Goal: Task Accomplishment & Management: Manage account settings

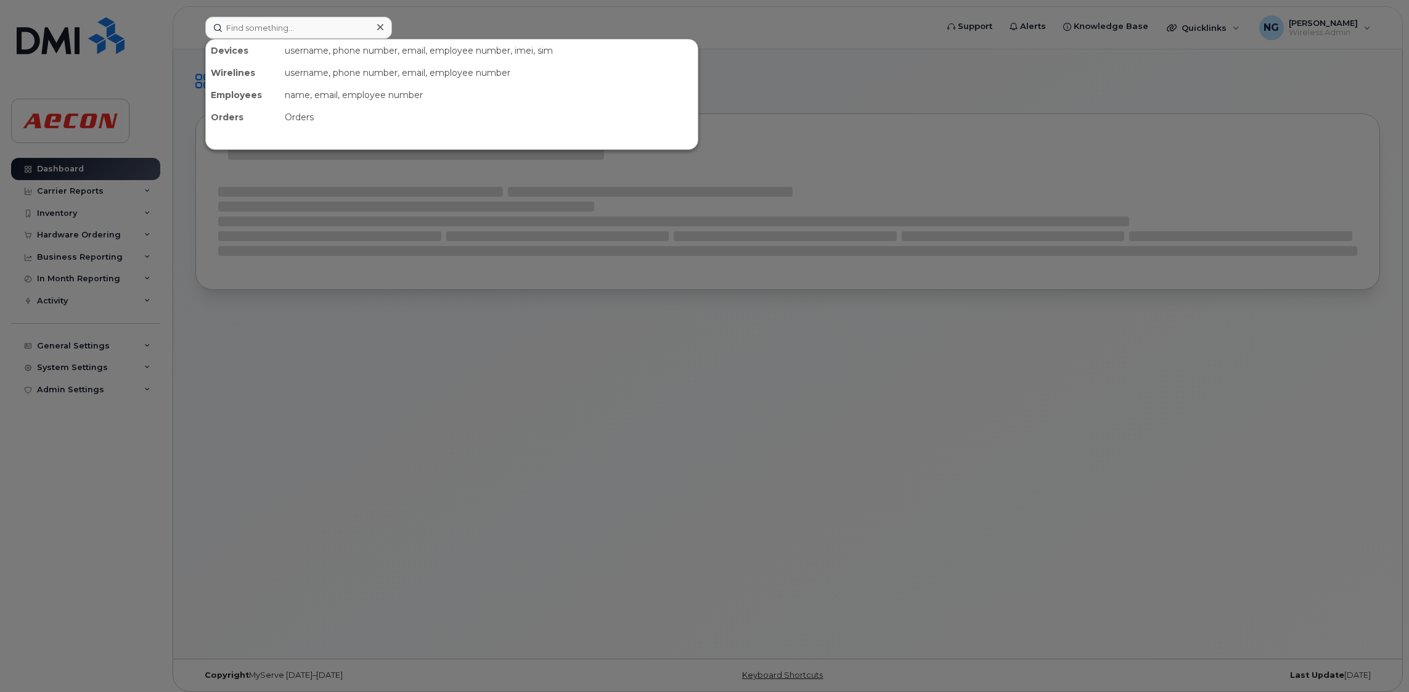
click at [311, 27] on input at bounding box center [298, 28] width 187 height 22
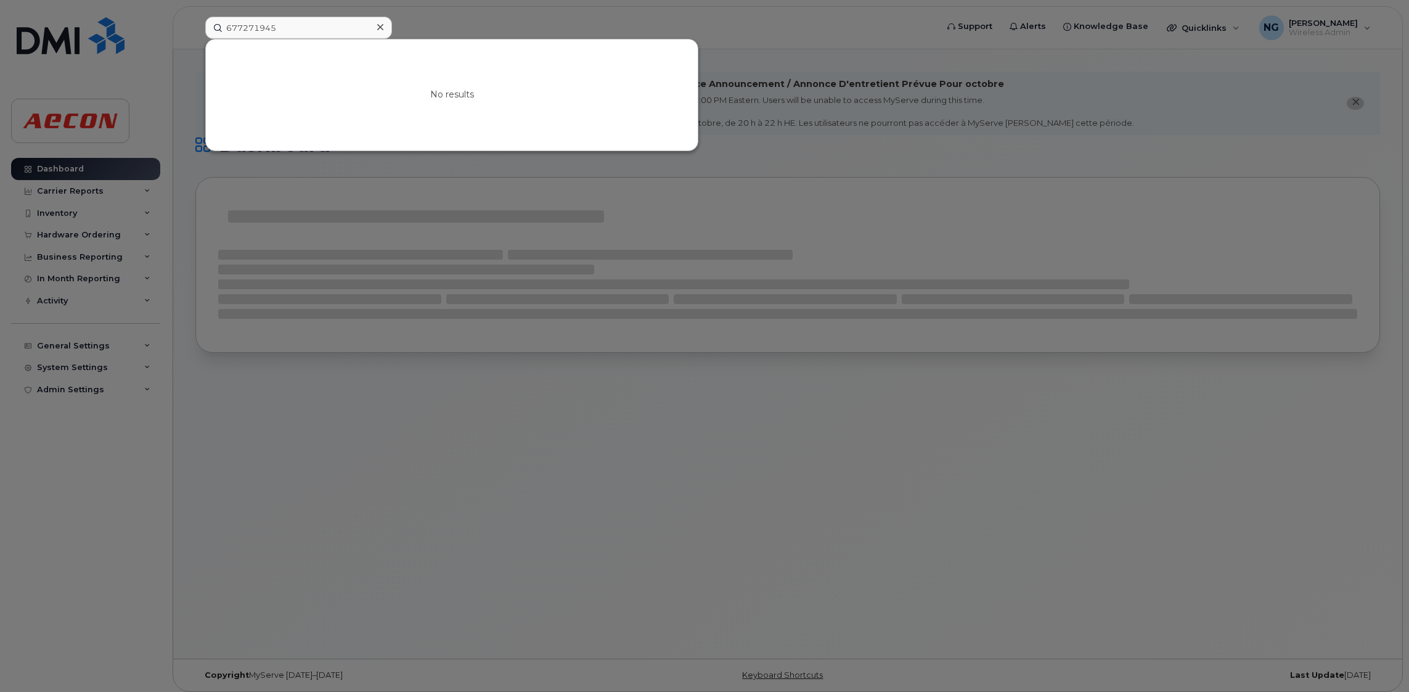
drag, startPoint x: 326, startPoint y: 25, endPoint x: 39, endPoint y: -16, distance: 290.2
click at [39, 0] on html "677271945 No results Support Alerts Knowledge Base Quicklinks Suspend / Cancel …" at bounding box center [704, 349] width 1409 height 698
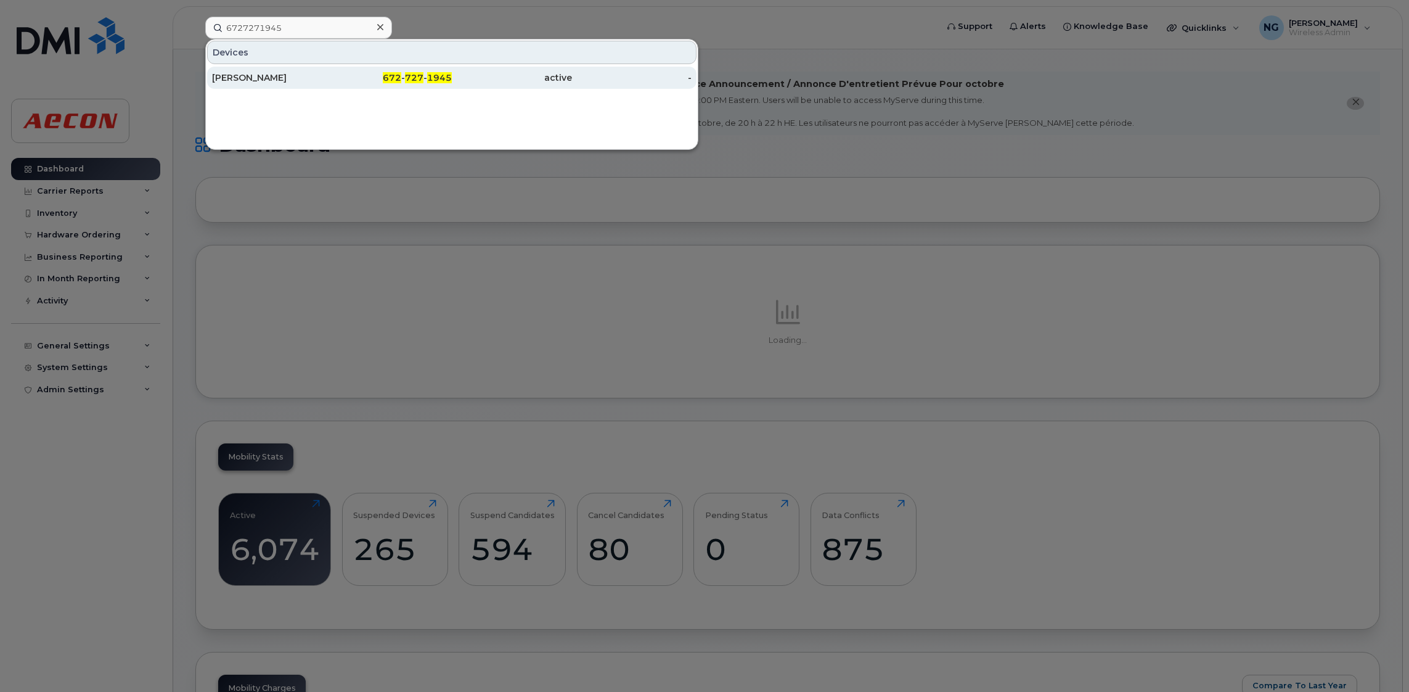
type input "6727271945"
click at [424, 74] on span "727" at bounding box center [414, 77] width 18 height 11
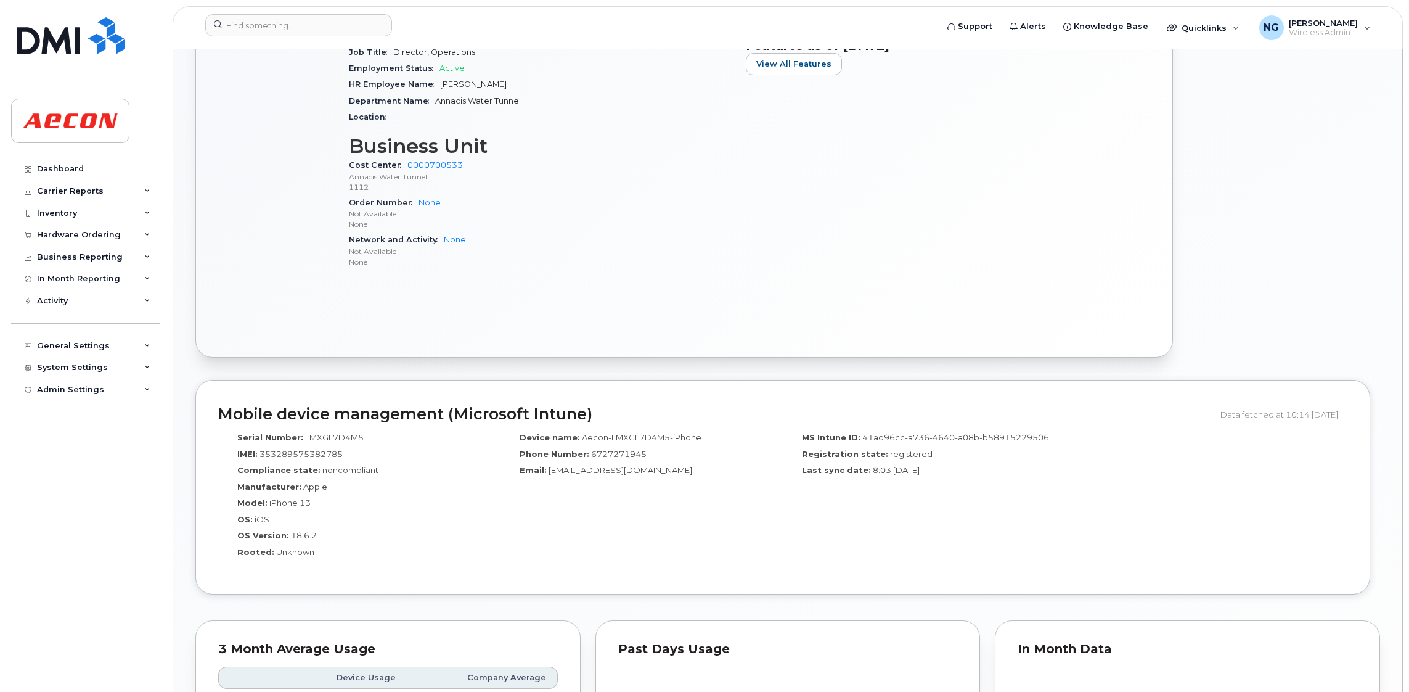
scroll to position [885, 0]
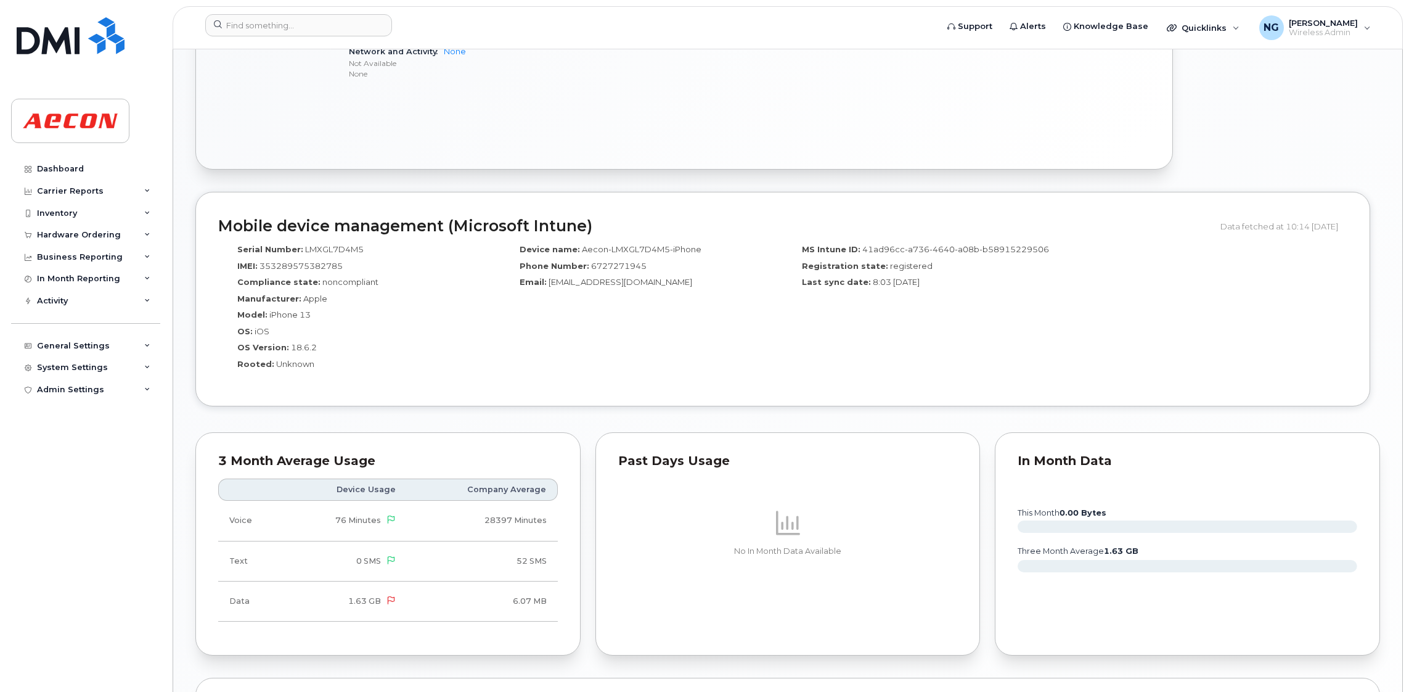
click at [1092, 616] on div "In Month Data this month 0.00 Bytes three month average 1.63 GB" at bounding box center [1187, 543] width 385 height 223
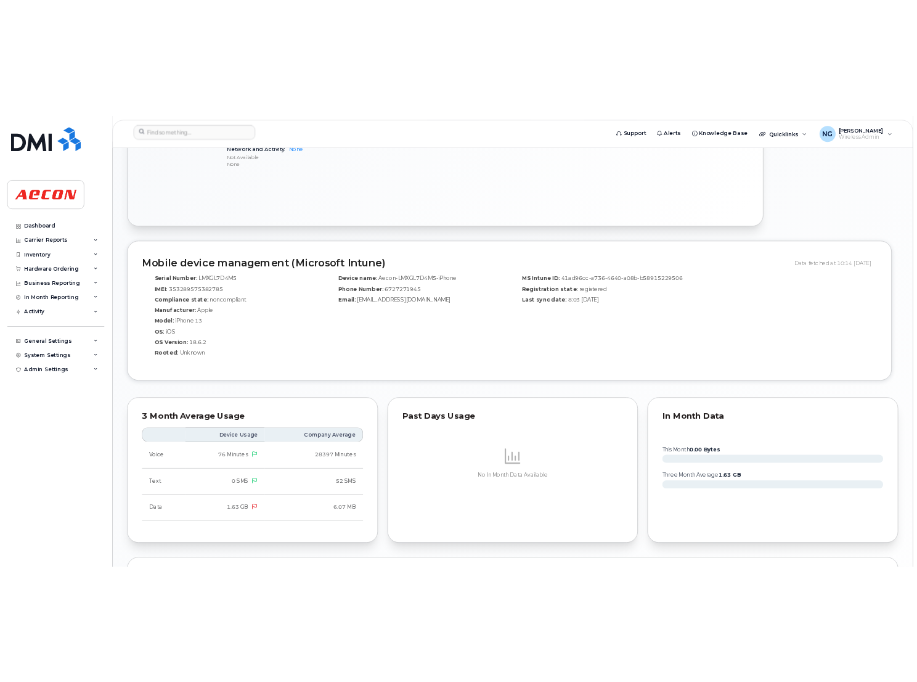
scroll to position [330, 0]
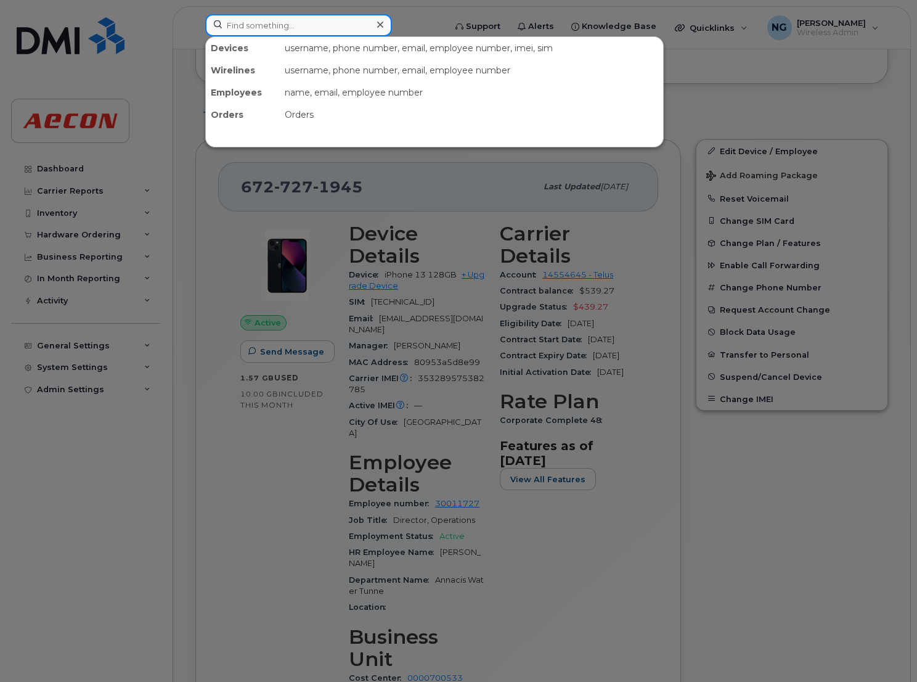
click at [290, 30] on input at bounding box center [298, 25] width 187 height 22
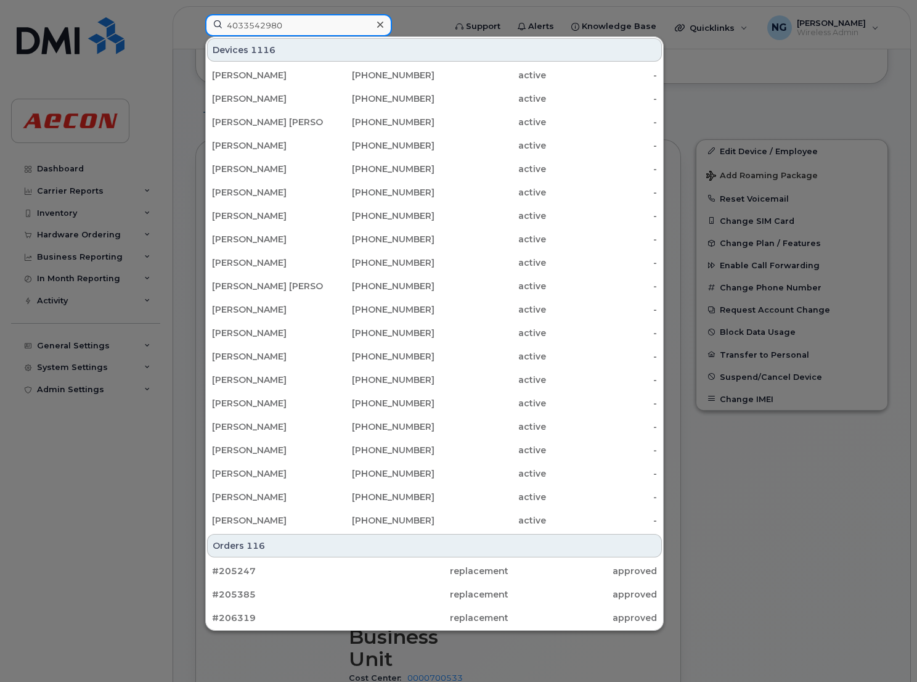
type input "4033542980"
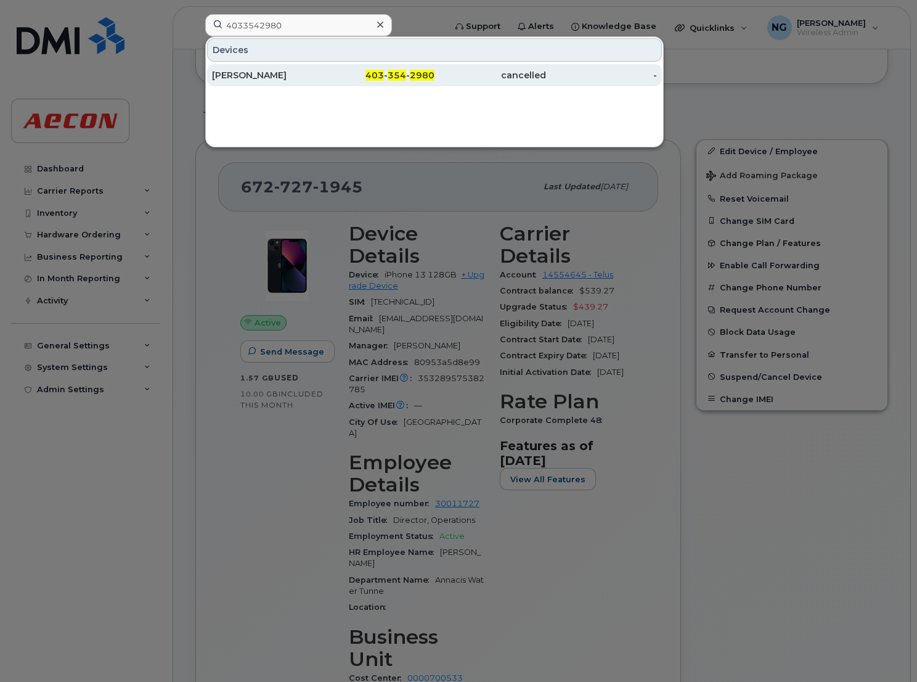
click at [427, 70] on span "2980" at bounding box center [422, 75] width 25 height 11
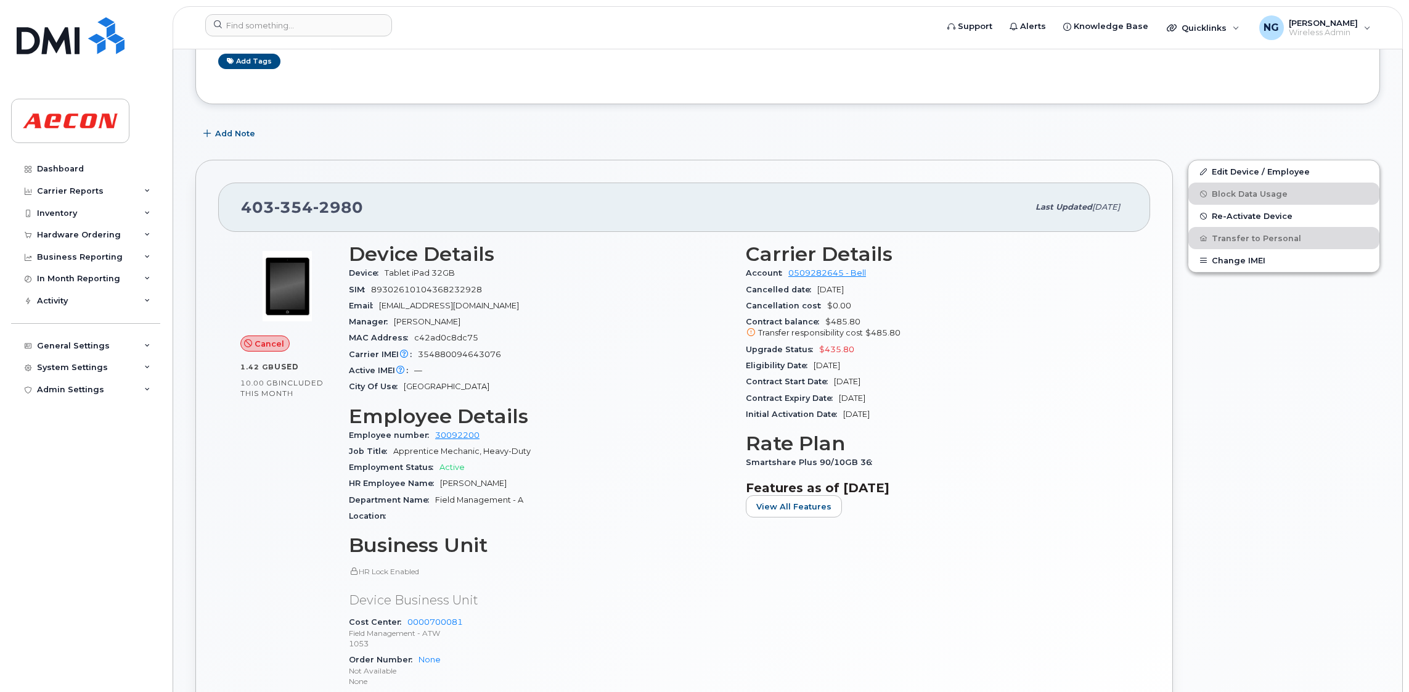
scroll to position [370, 0]
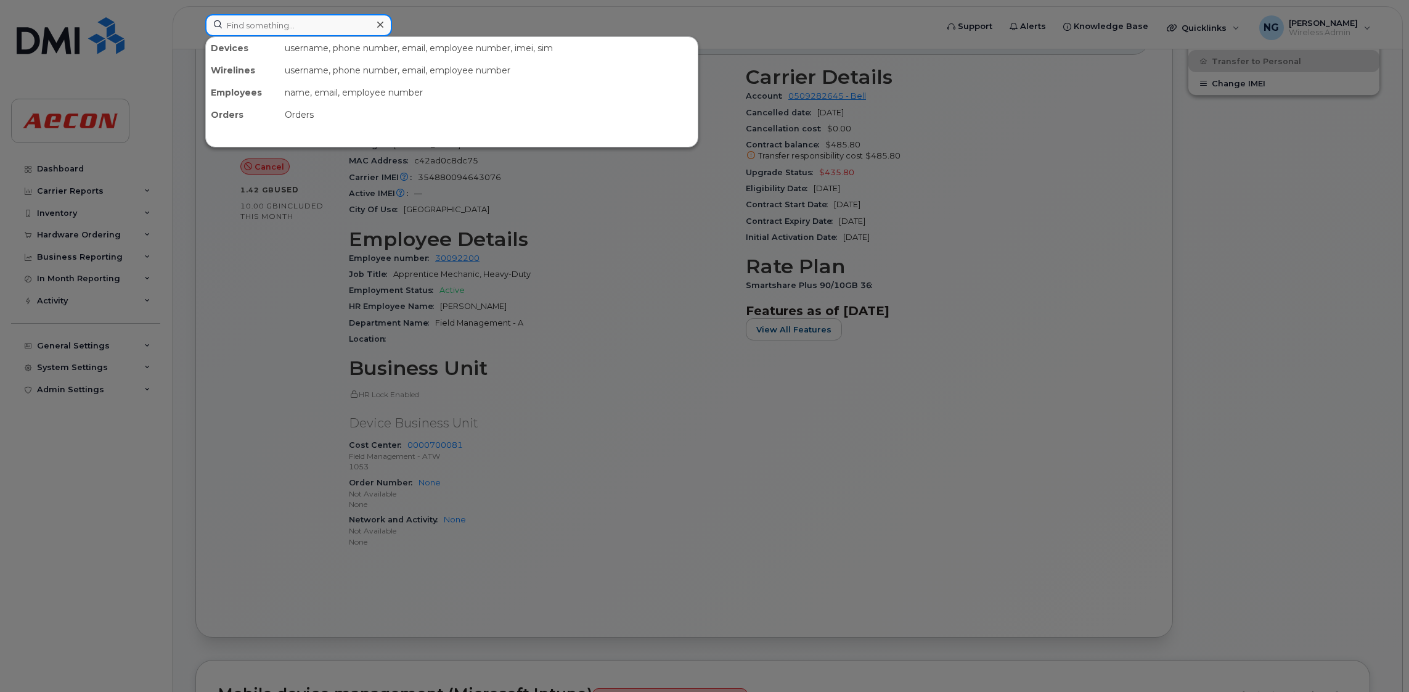
click at [358, 16] on input at bounding box center [298, 25] width 187 height 22
type input "4165920173"
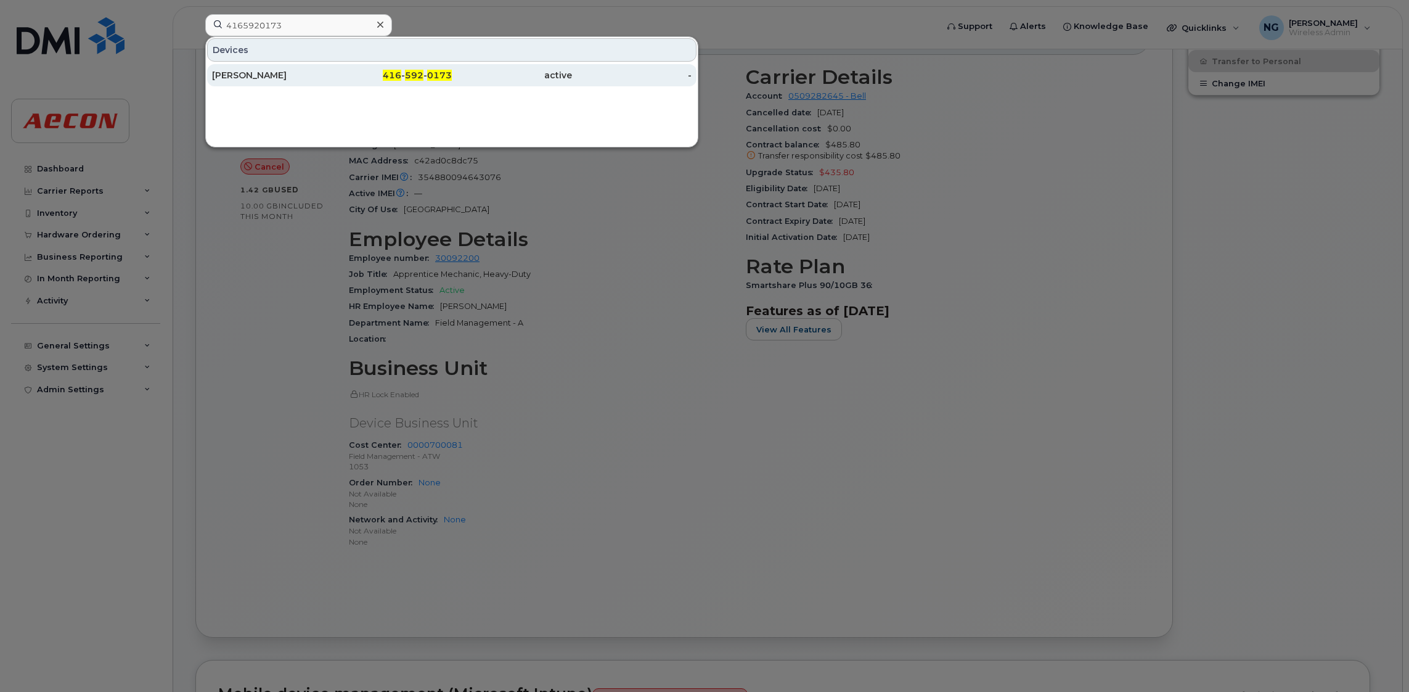
click at [414, 78] on span "592" at bounding box center [414, 75] width 18 height 11
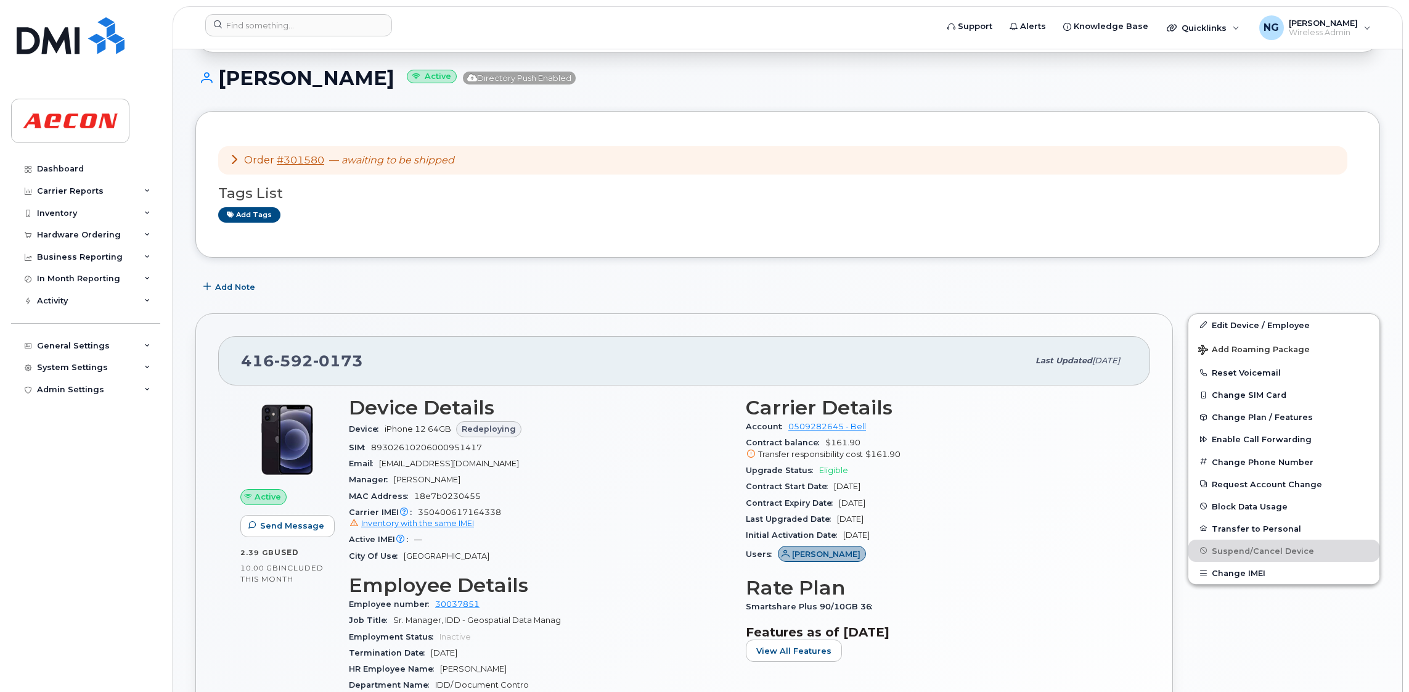
scroll to position [185, 0]
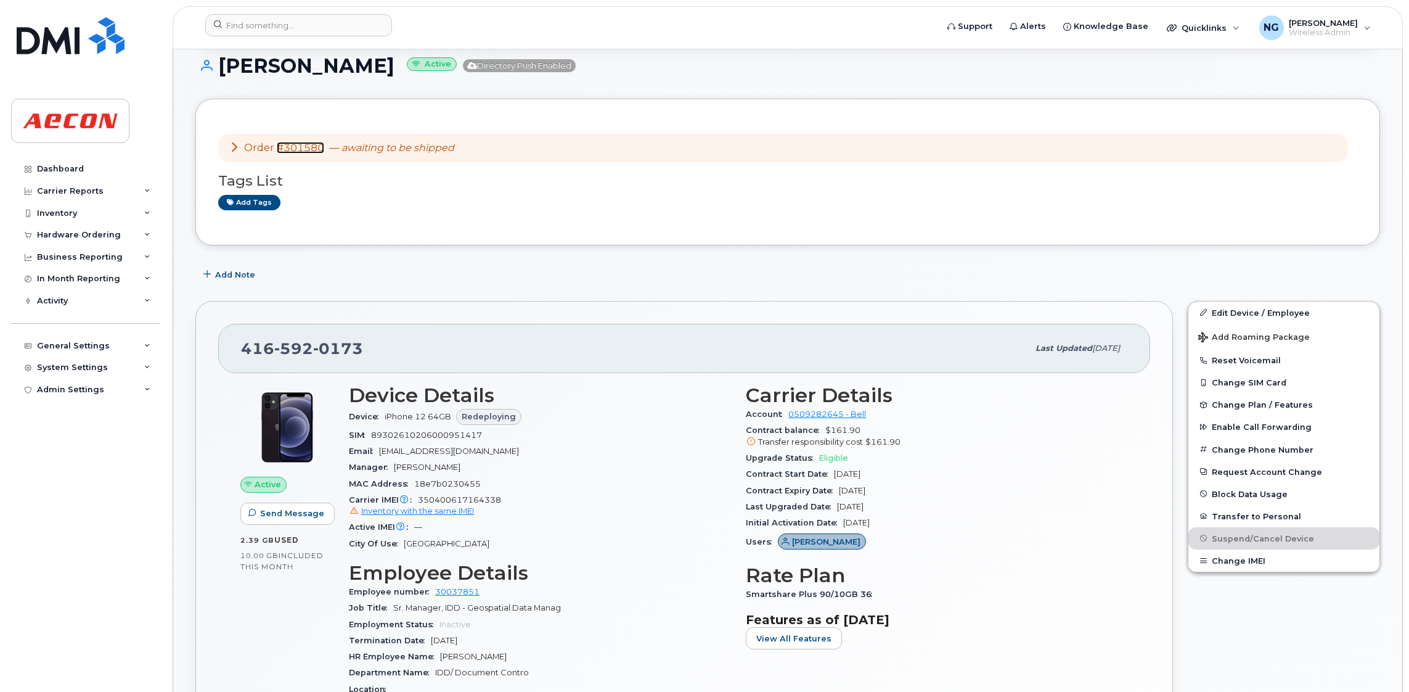
click at [314, 152] on link "#301580" at bounding box center [300, 148] width 47 height 12
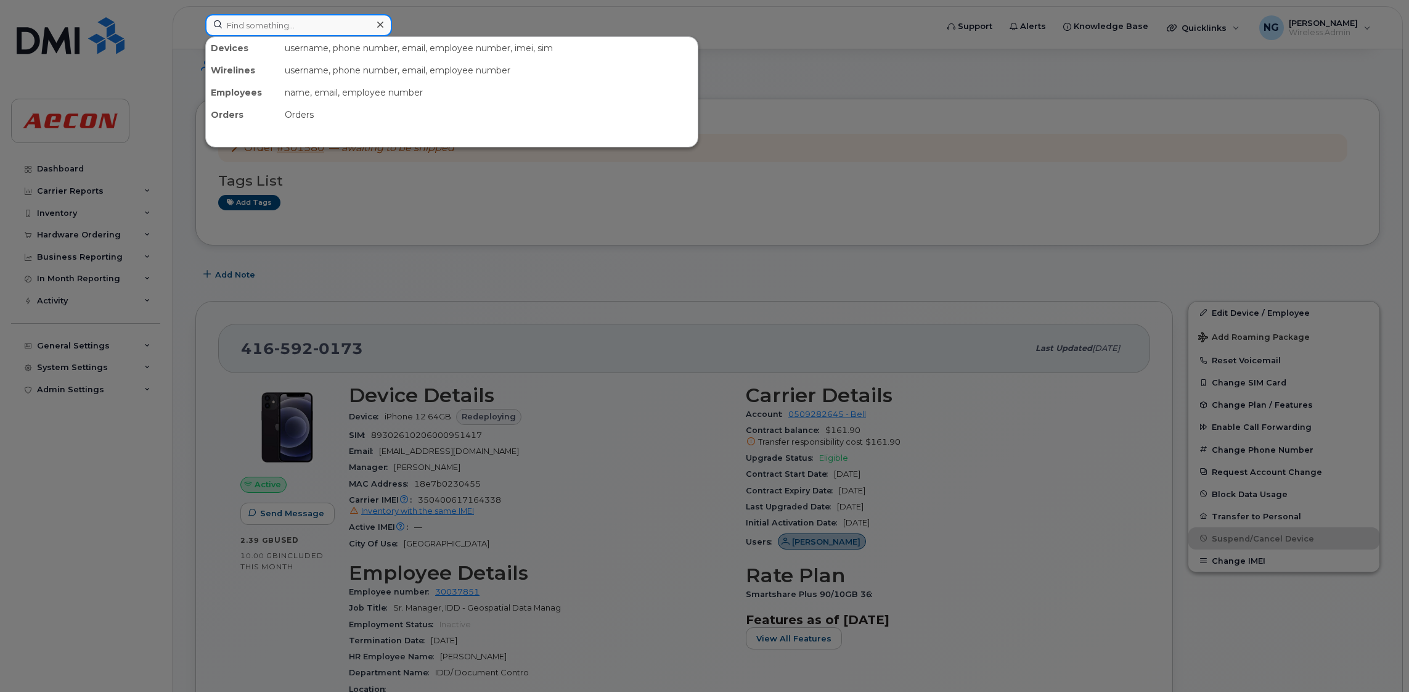
click at [302, 35] on input at bounding box center [298, 25] width 187 height 22
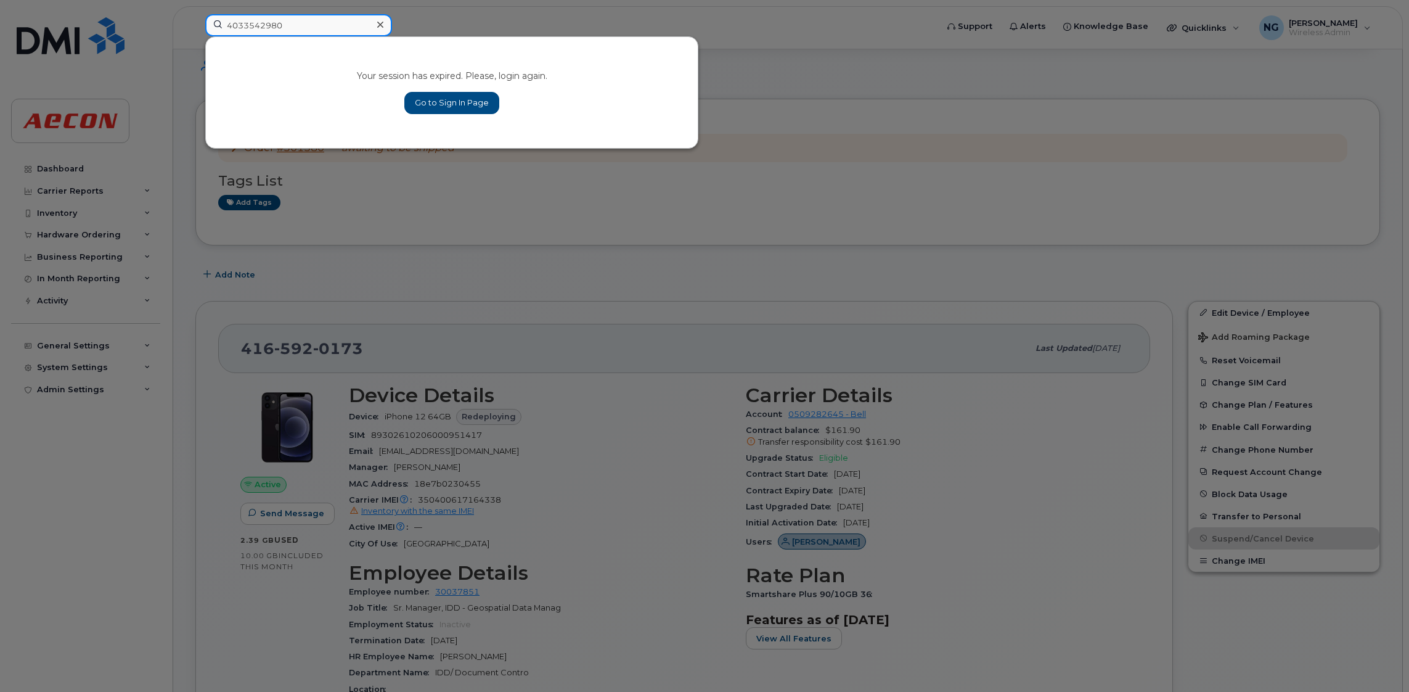
type input "4033542980"
click at [462, 97] on link "Go to Sign In Page" at bounding box center [451, 103] width 95 height 22
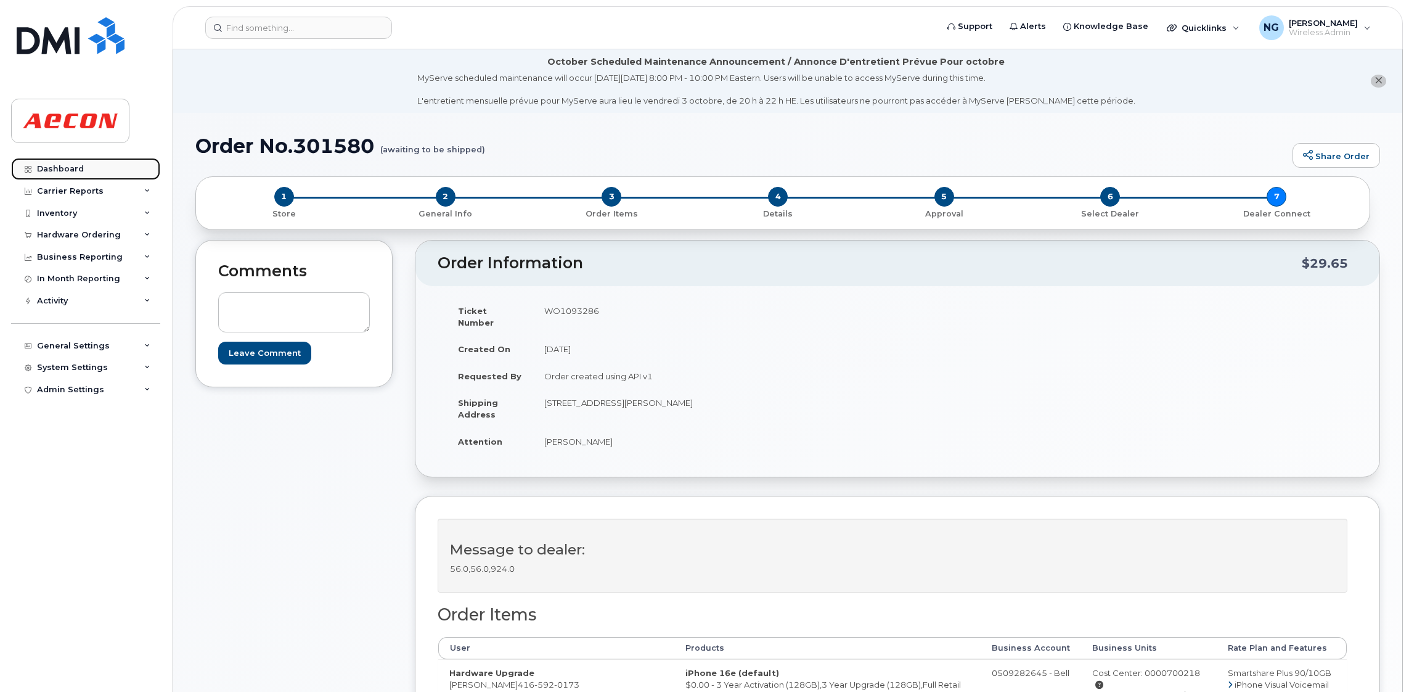
click at [84, 166] on link "Dashboard" at bounding box center [85, 169] width 149 height 22
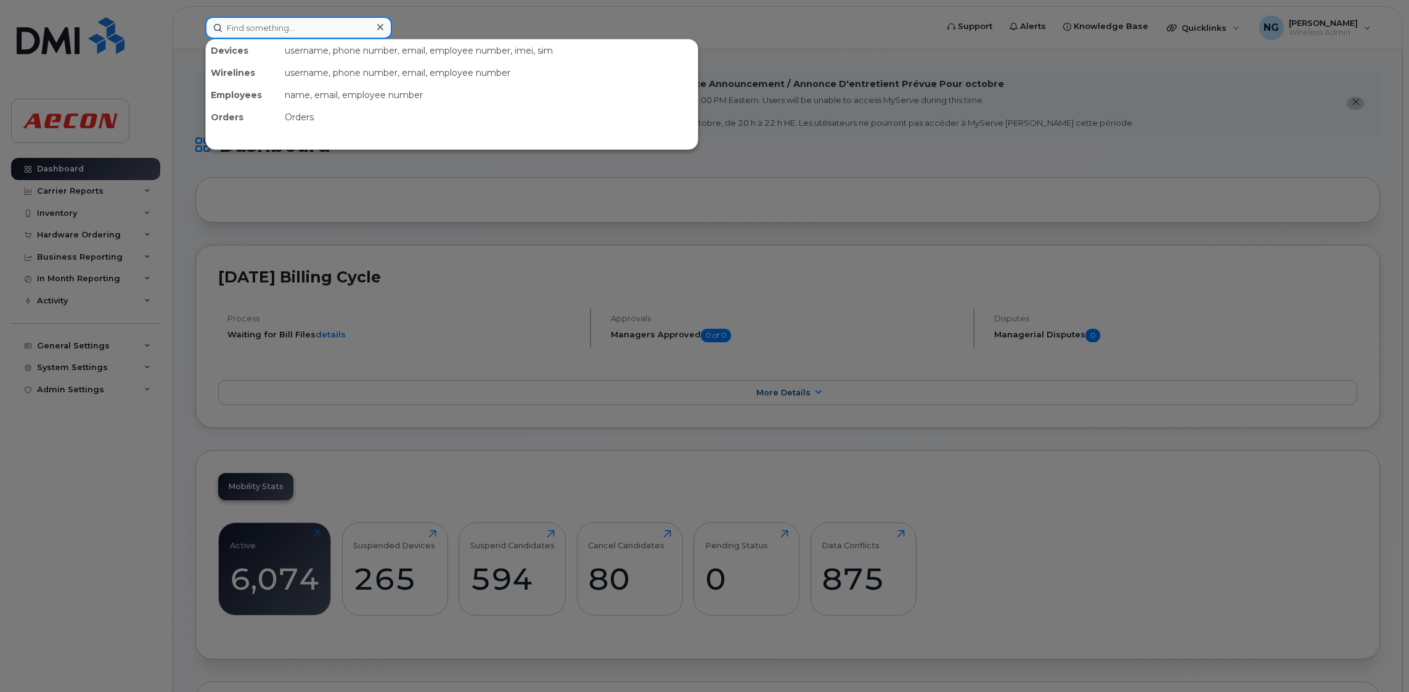
click at [310, 30] on input at bounding box center [298, 28] width 187 height 22
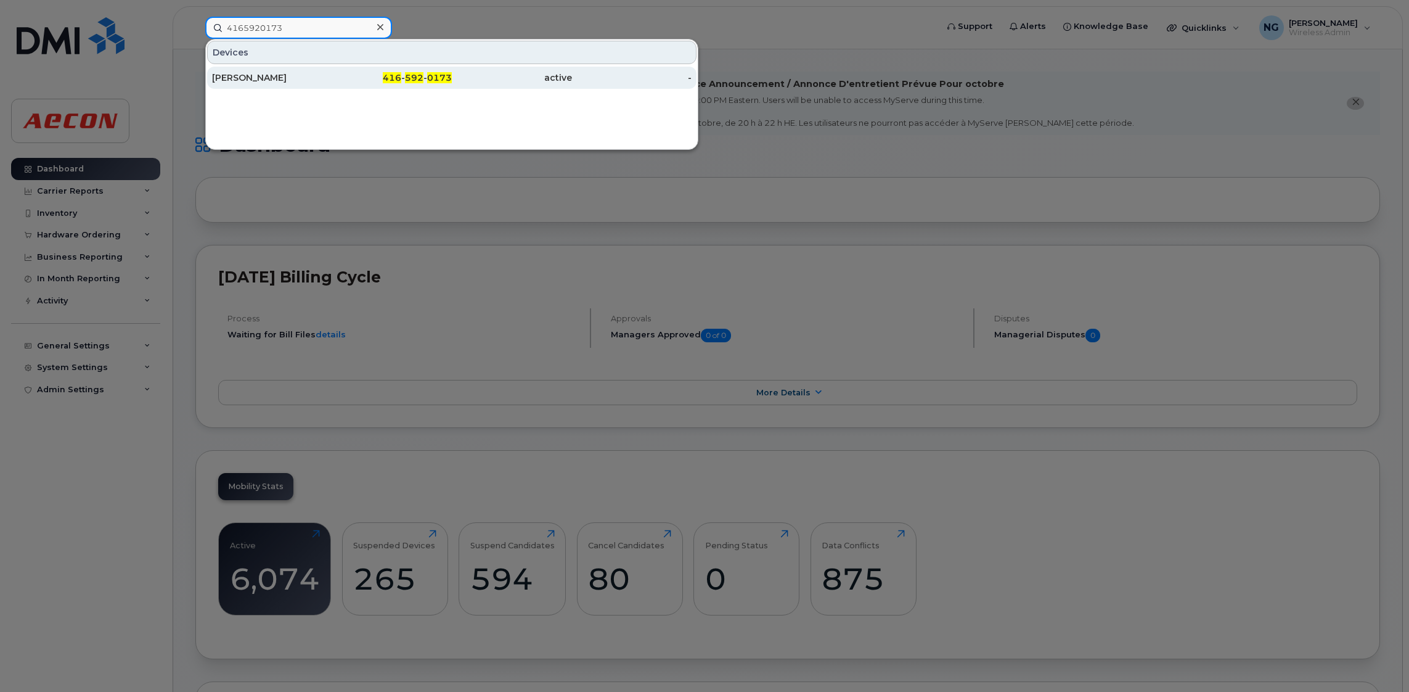
type input "4165920173"
click at [393, 78] on span "416" at bounding box center [392, 77] width 18 height 11
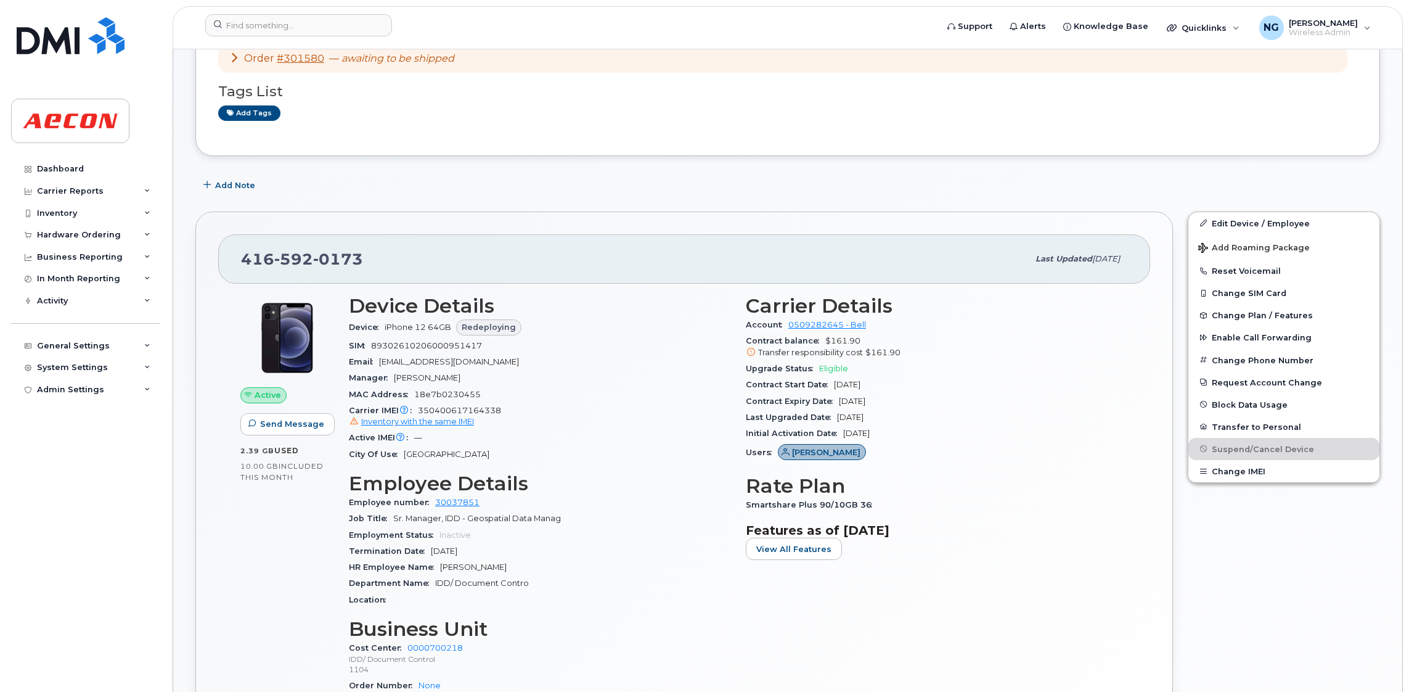
scroll to position [277, 0]
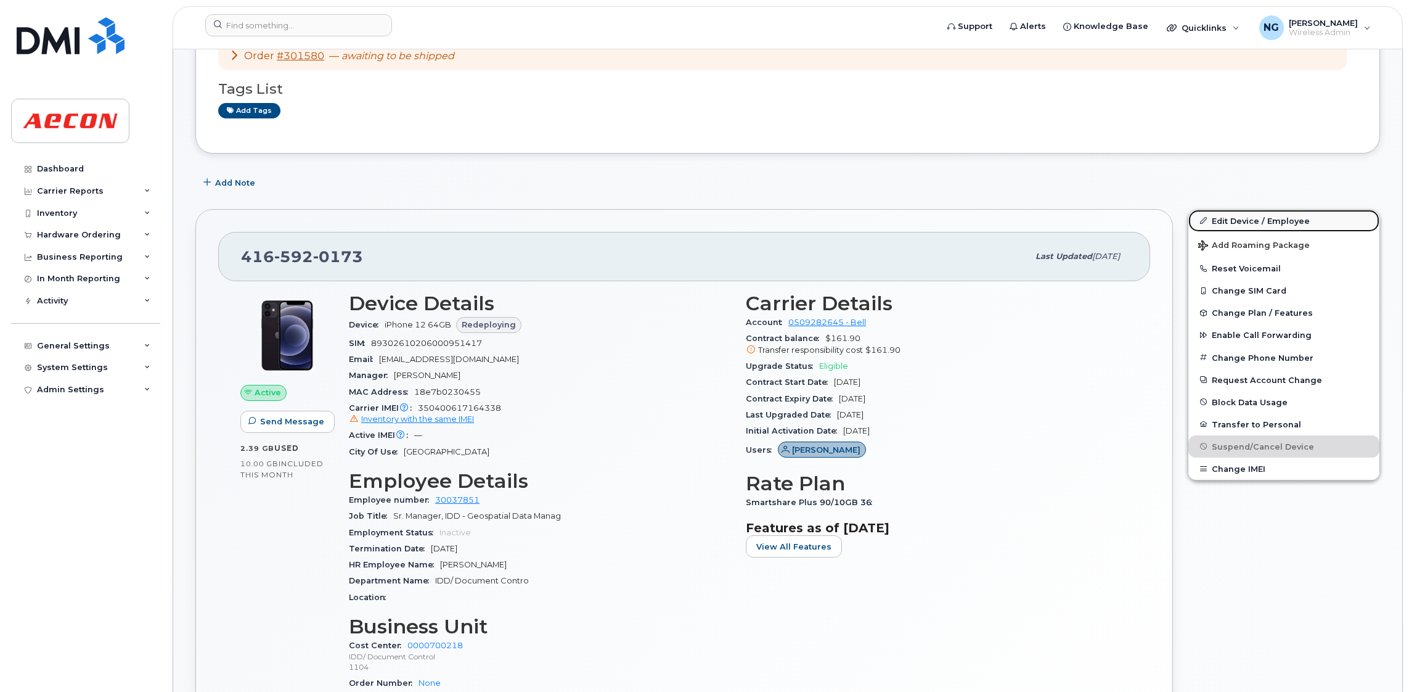
click at [1266, 221] on link "Edit Device / Employee" at bounding box center [1284, 221] width 191 height 22
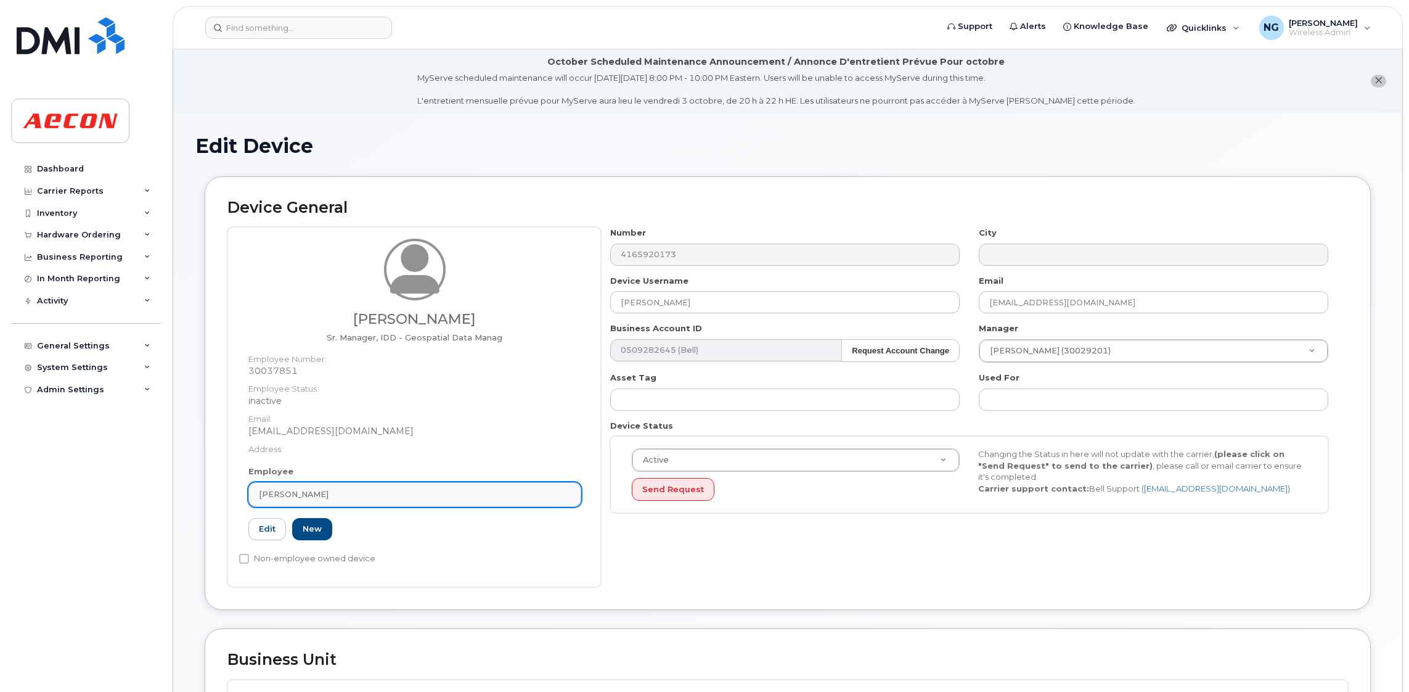
click at [417, 503] on link "[PERSON_NAME]" at bounding box center [414, 494] width 333 height 25
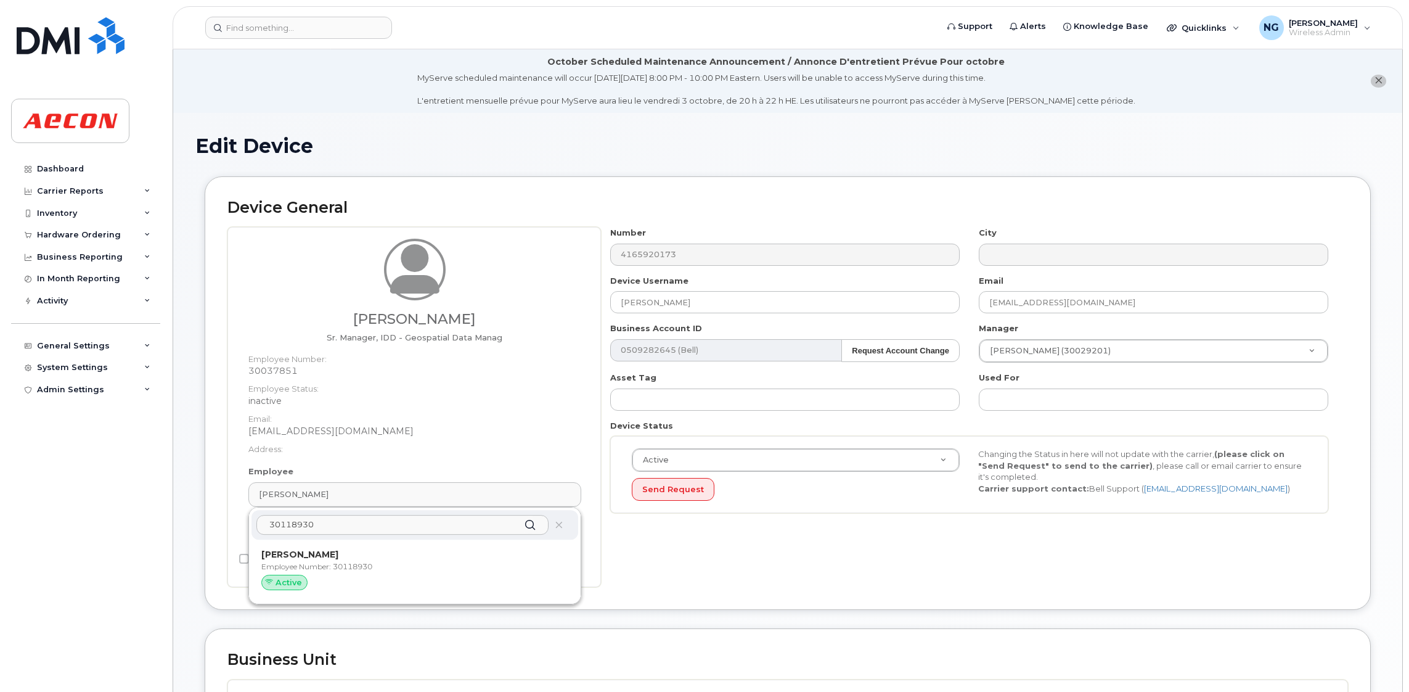
type input "30118930"
click at [445, 571] on p "Employee Number: 30118930" at bounding box center [414, 566] width 307 height 11
type input "30118930"
type input "Anissa Larej"
type input "283741"
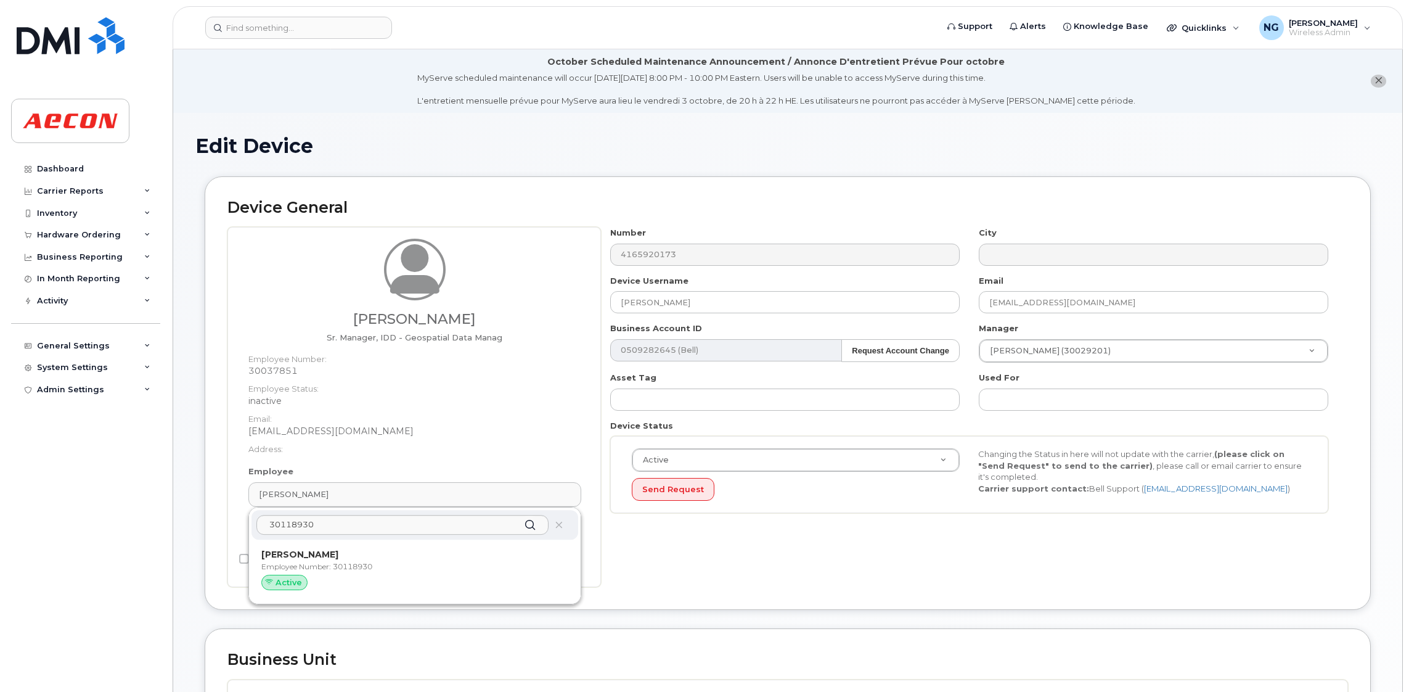
type input "283607"
type input "283608"
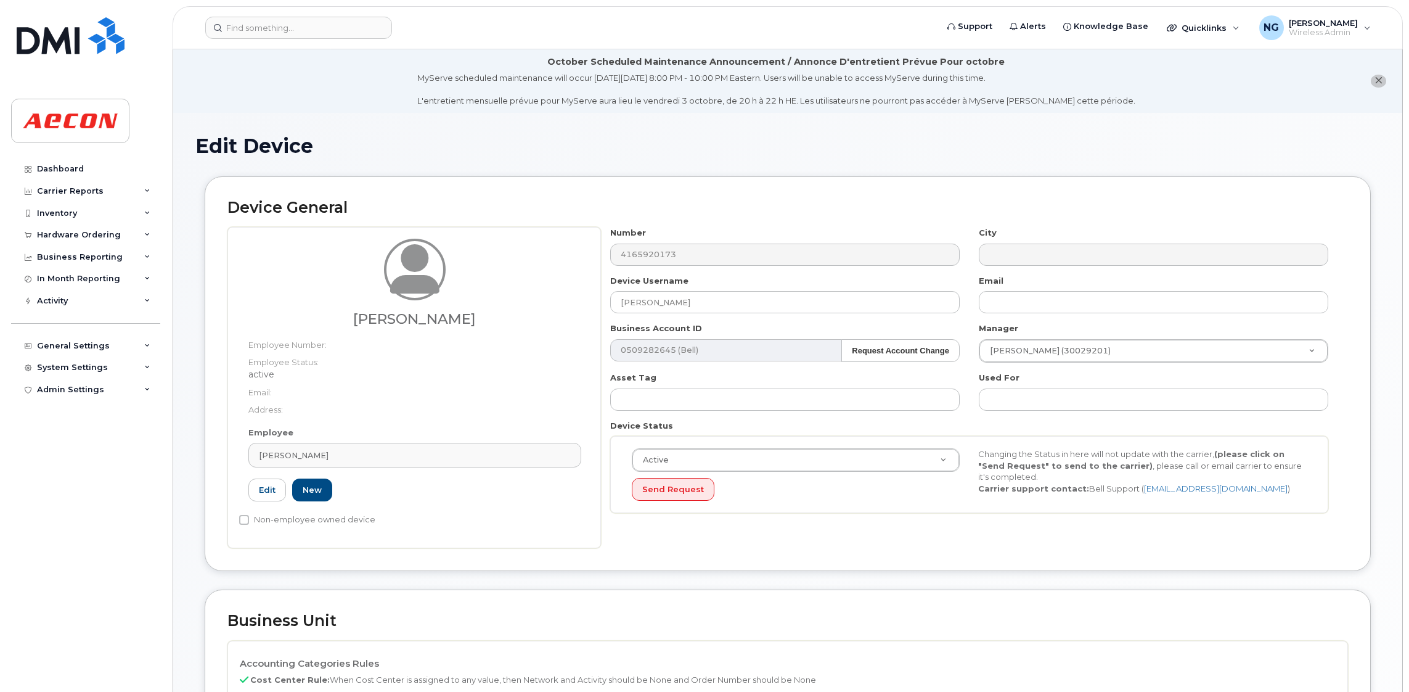
scroll to position [277, 0]
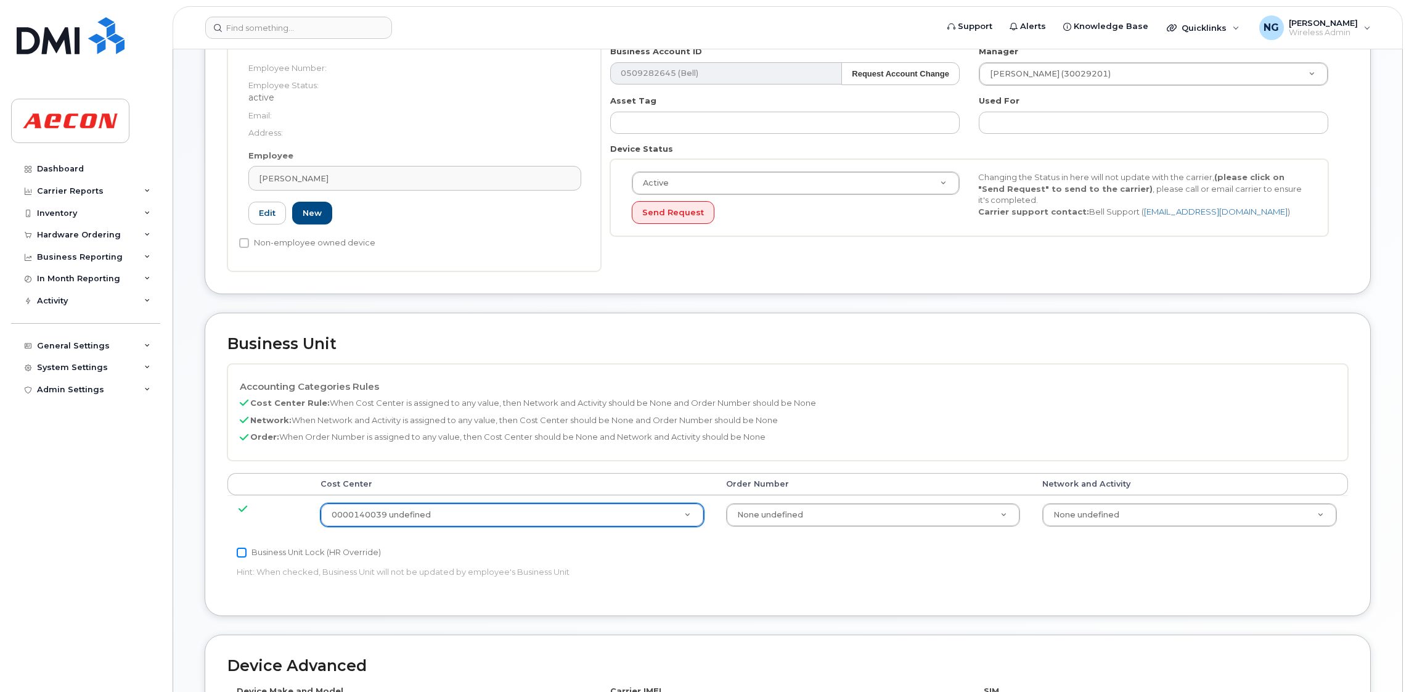
click at [246, 554] on input "Business Unit Lock (HR Override)" at bounding box center [242, 552] width 10 height 10
checkbox input "true"
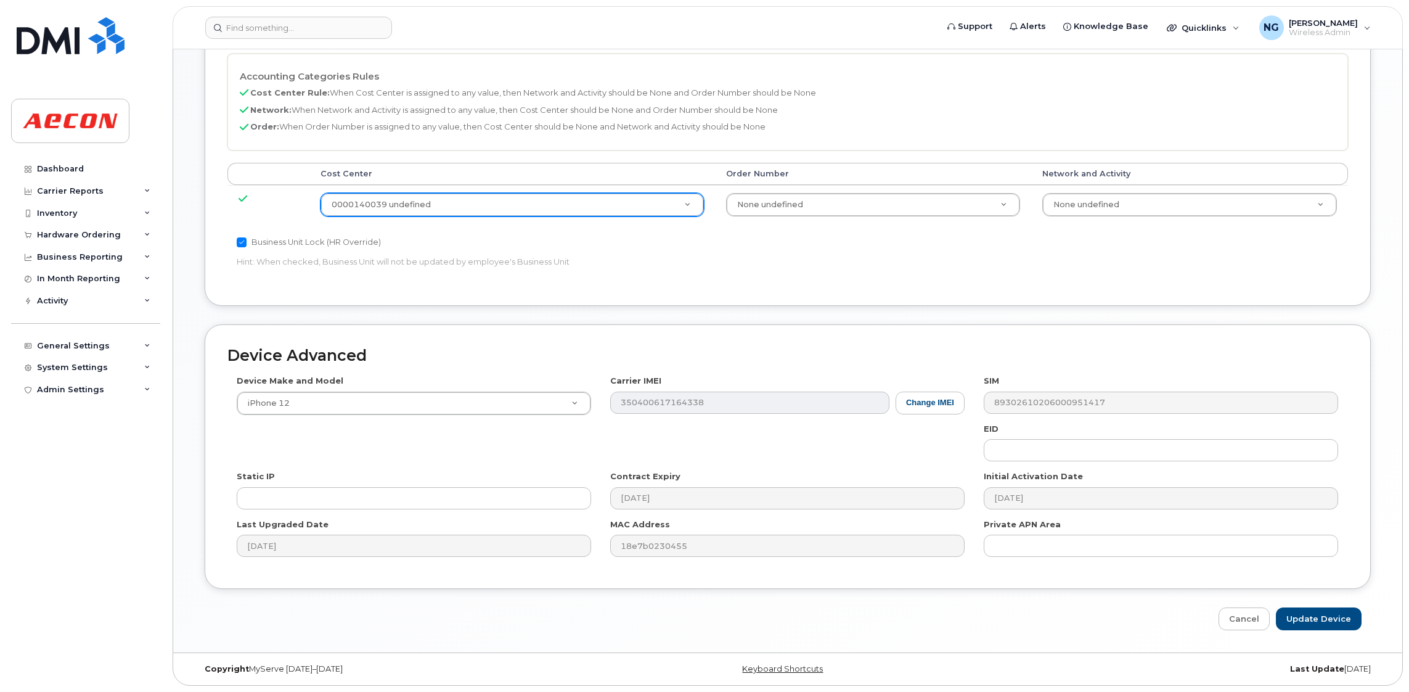
scroll to position [589, 0]
click at [1322, 621] on input "Update Device" at bounding box center [1319, 618] width 86 height 23
type input "Saving..."
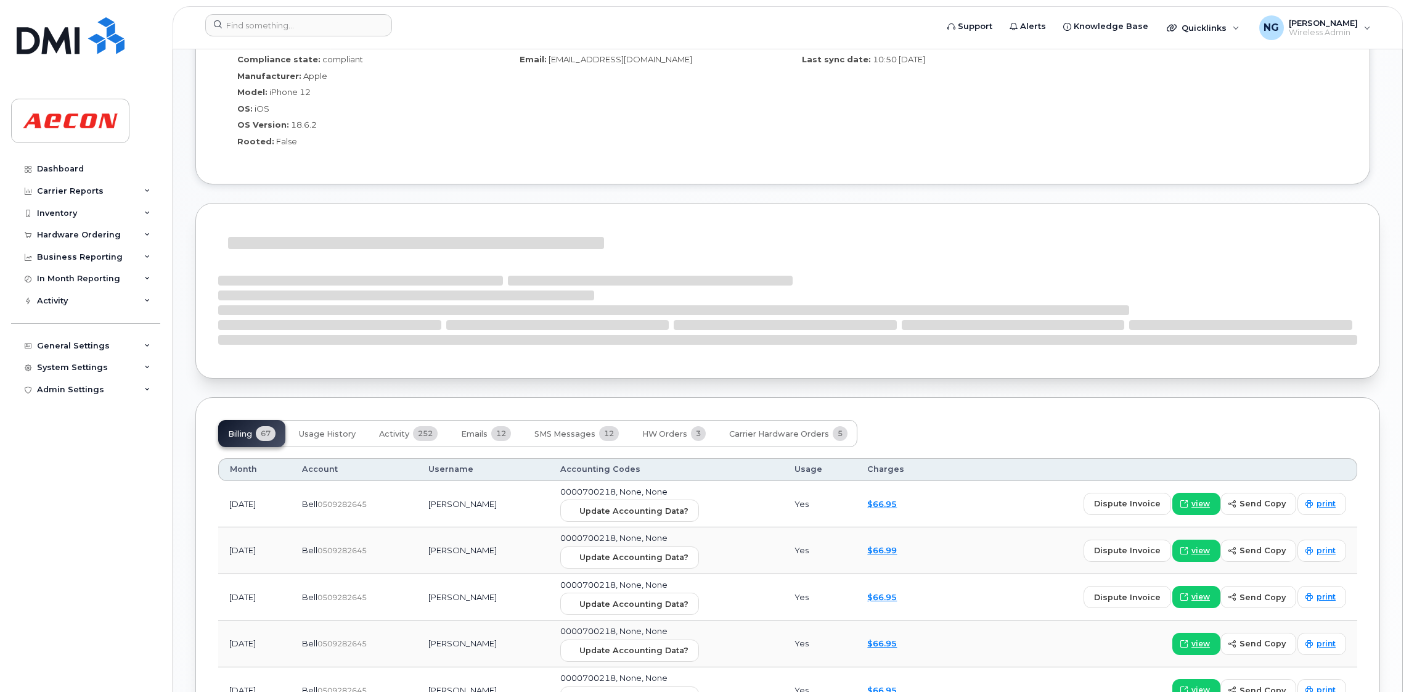
scroll to position [1236, 0]
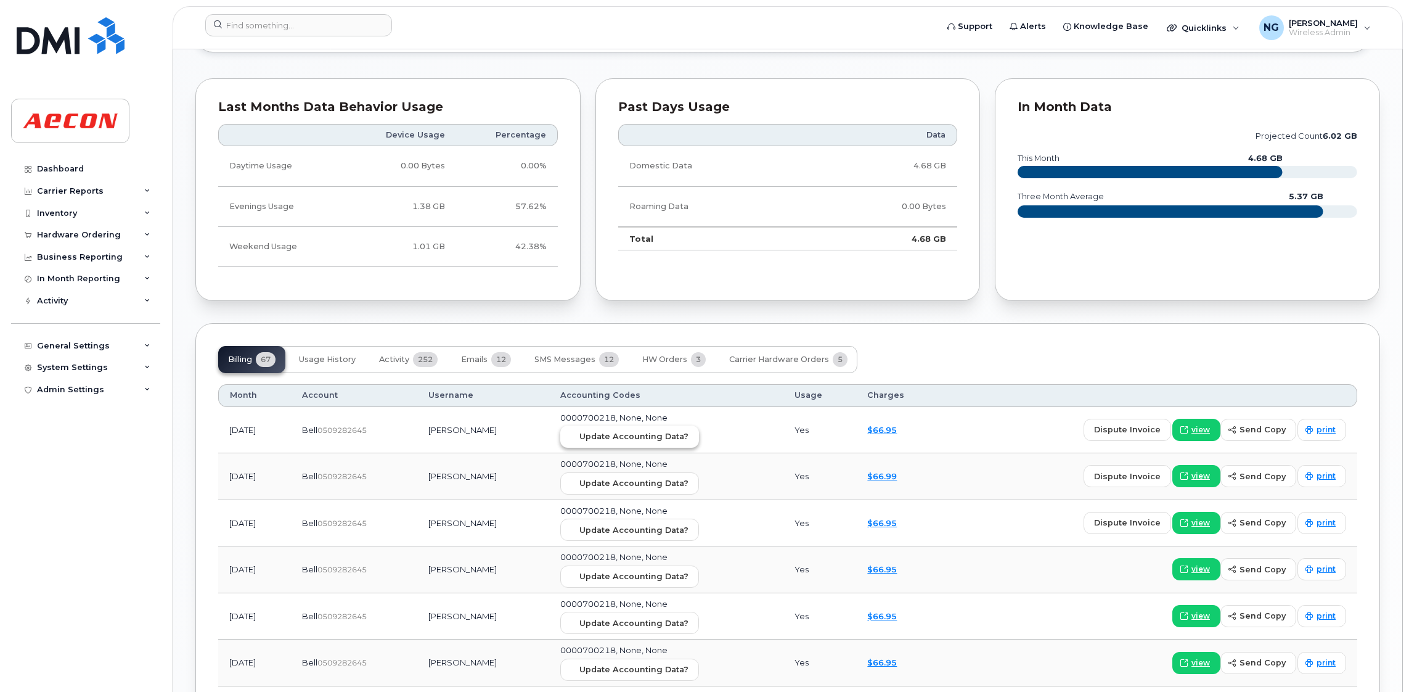
click at [639, 441] on span "Update Accounting Data?" at bounding box center [634, 436] width 109 height 12
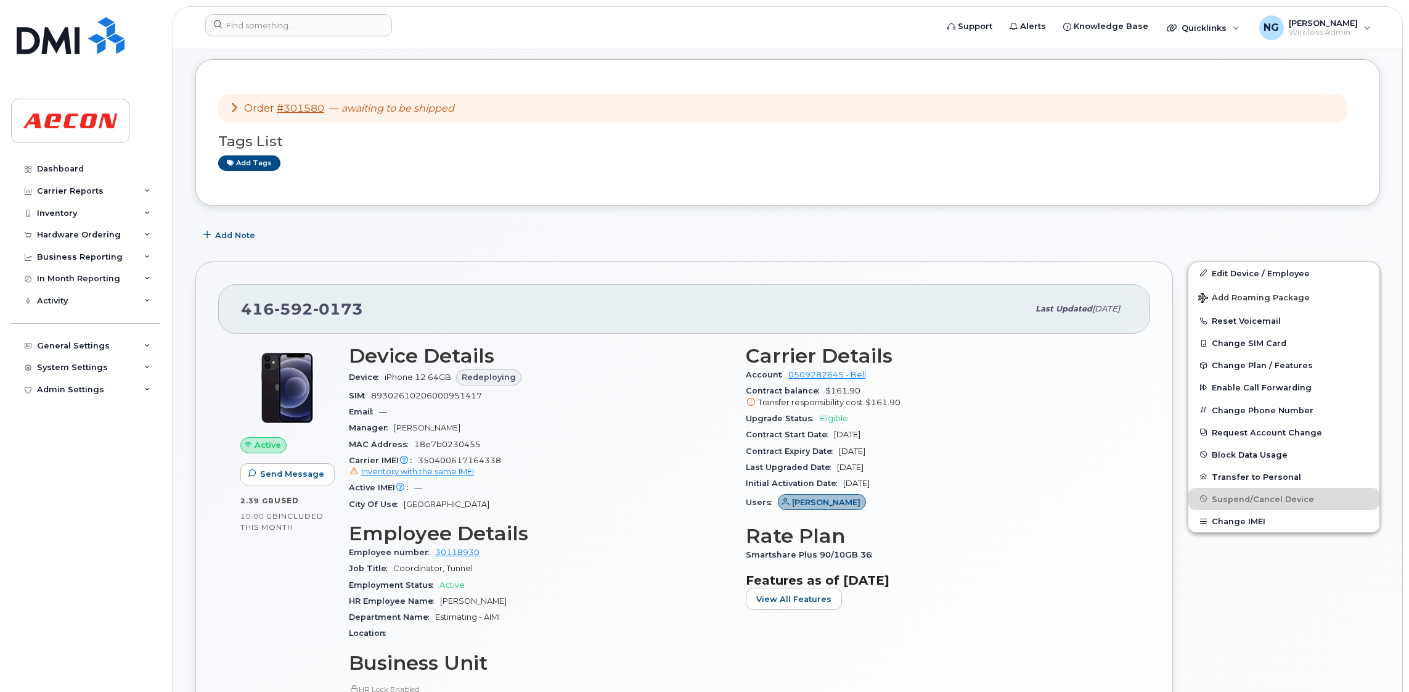
scroll to position [0, 0]
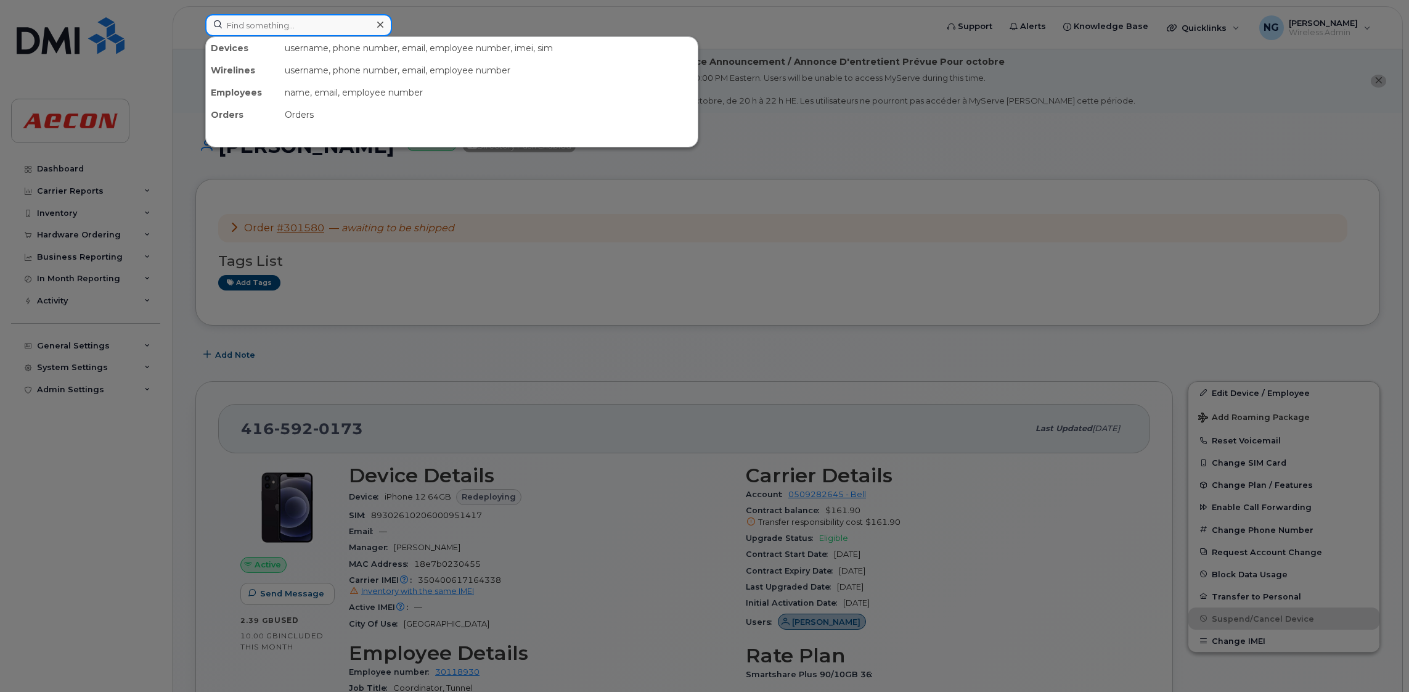
click at [271, 20] on input at bounding box center [298, 25] width 187 height 22
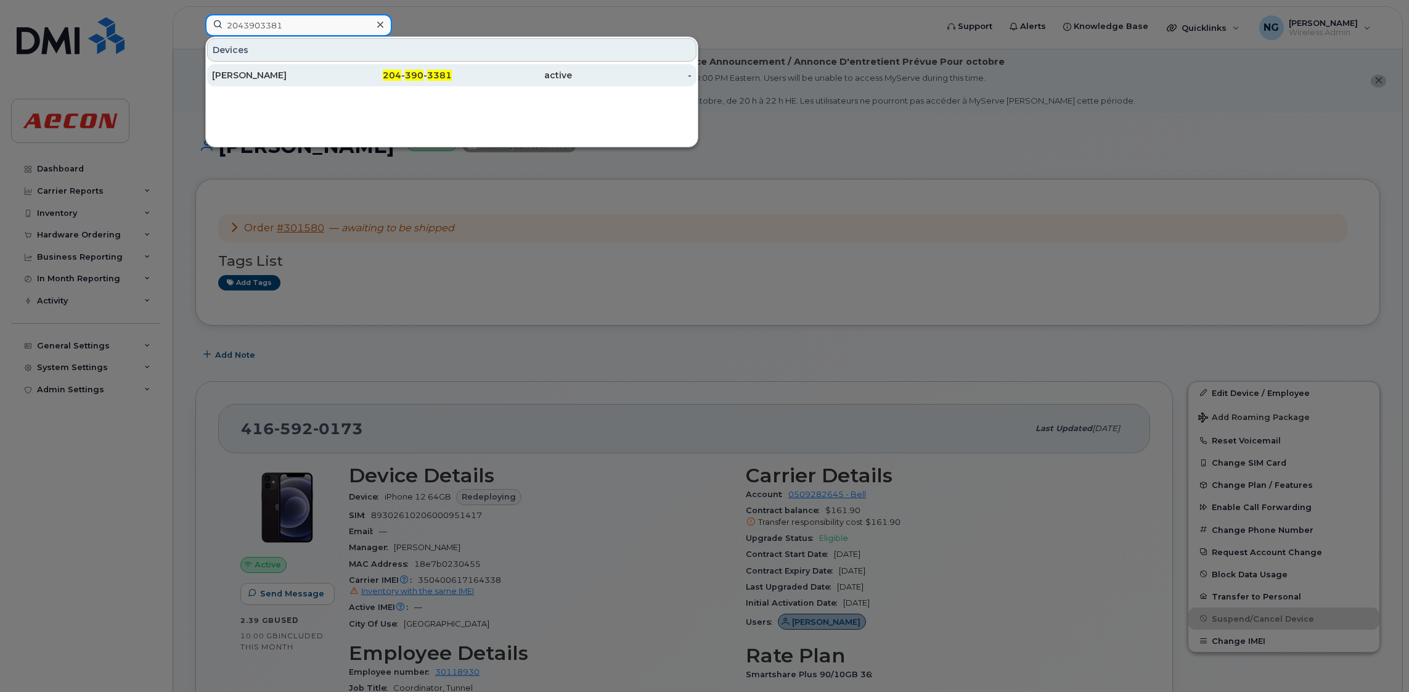
type input "2043903381"
click at [430, 70] on span "3381" at bounding box center [439, 75] width 25 height 11
